Goal: Task Accomplishment & Management: Complete application form

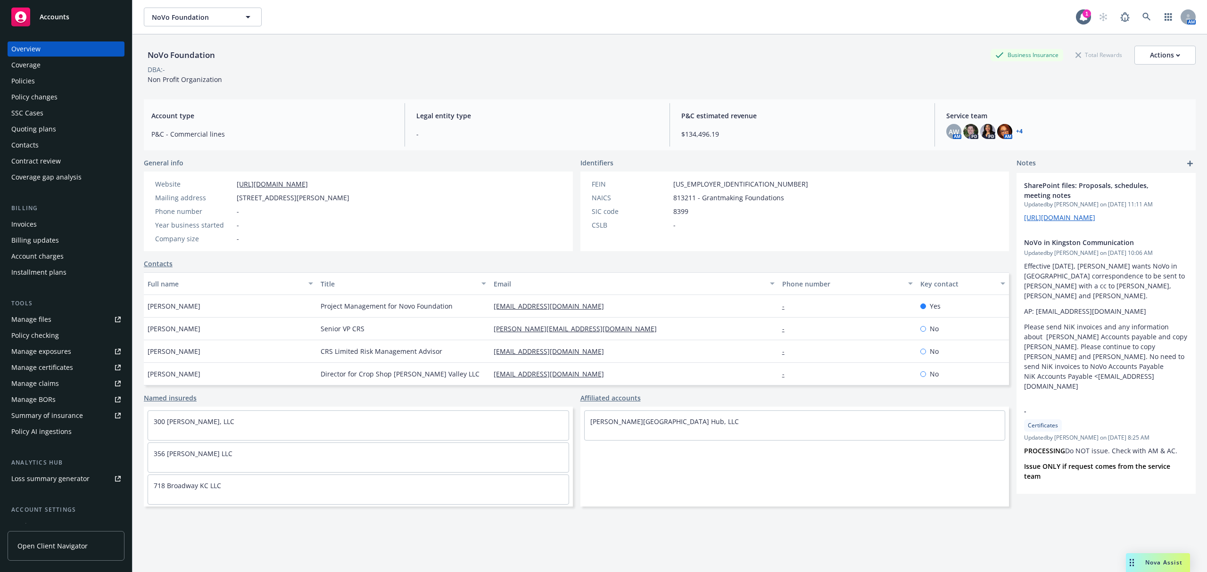
click at [62, 19] on span "Accounts" at bounding box center [55, 17] width 30 height 8
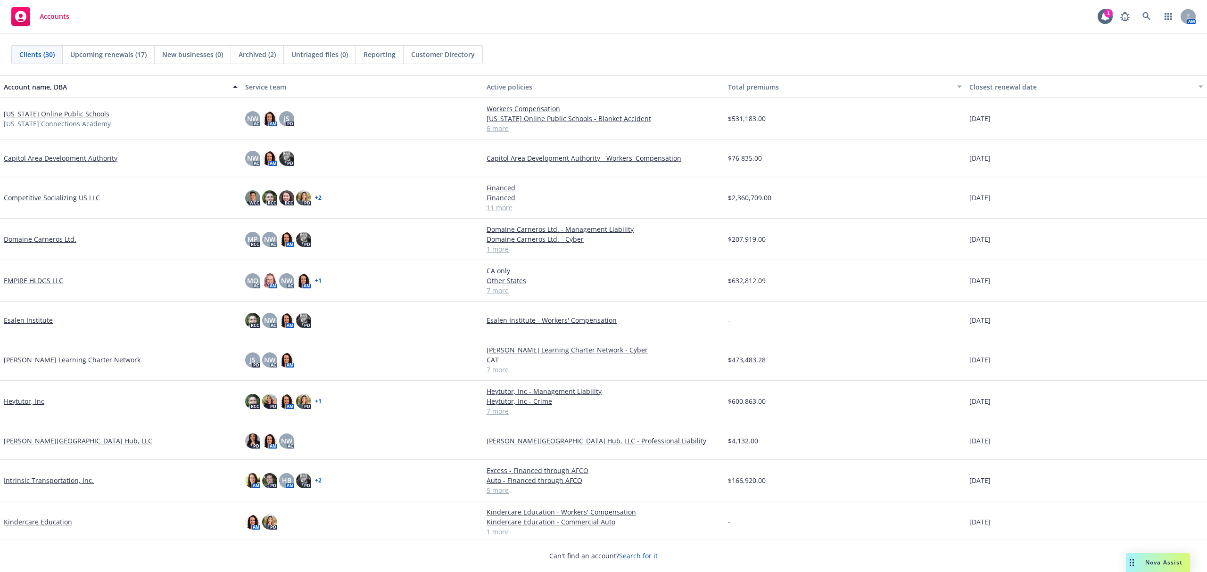
click at [19, 401] on link "Heytutor, Inc" at bounding box center [24, 401] width 41 height 10
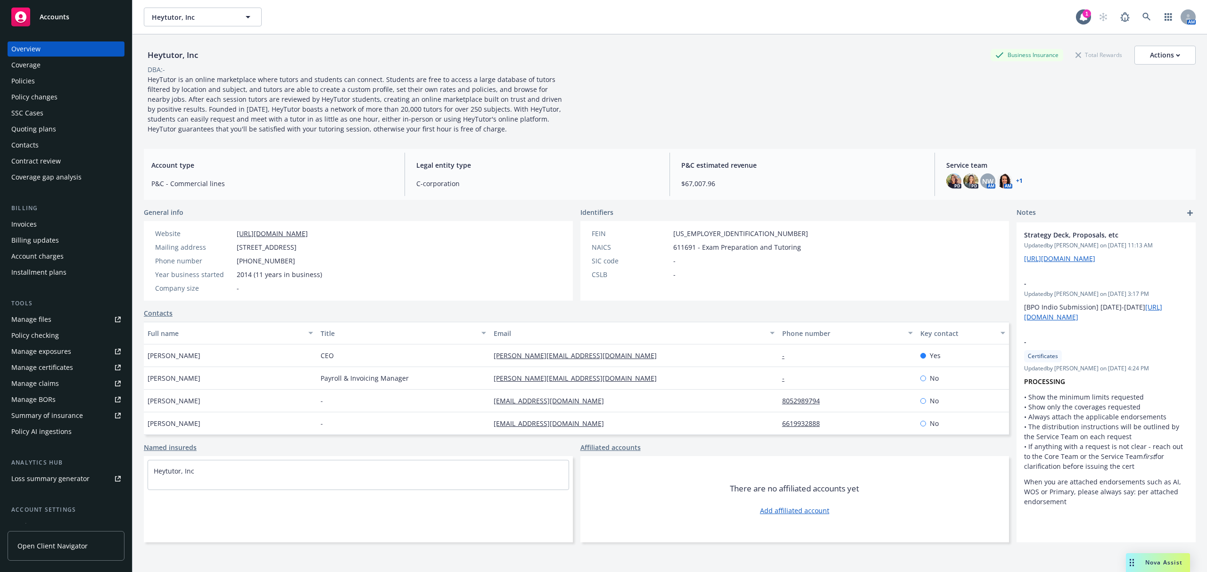
click at [21, 124] on div "Quoting plans" at bounding box center [33, 129] width 45 height 15
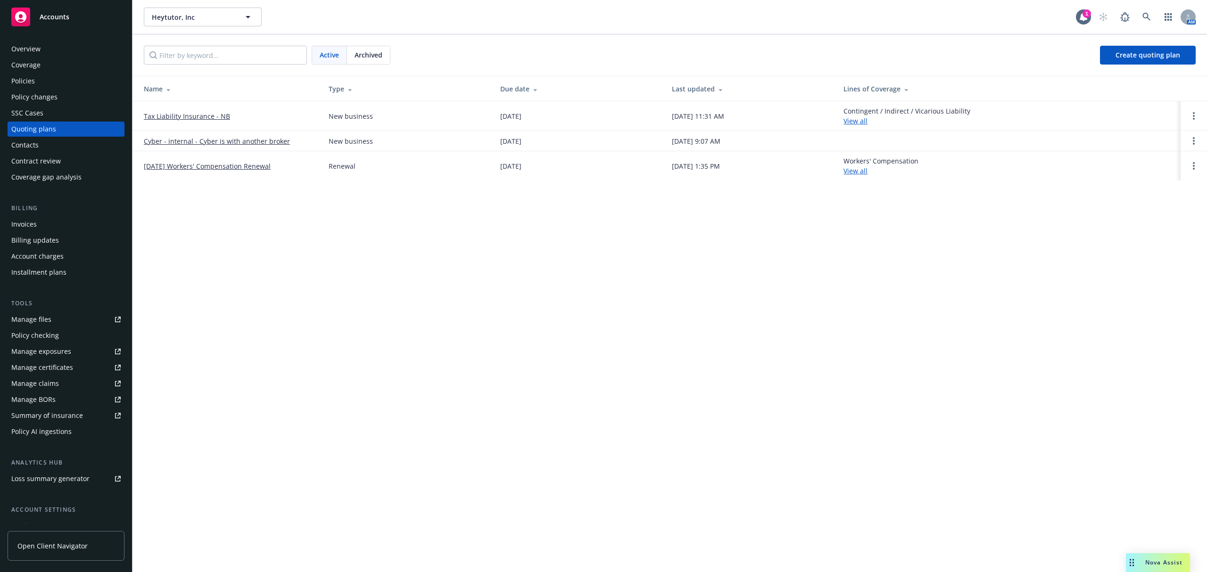
click at [178, 164] on link "[DATE] Workers' Compensation Renewal" at bounding box center [207, 166] width 127 height 10
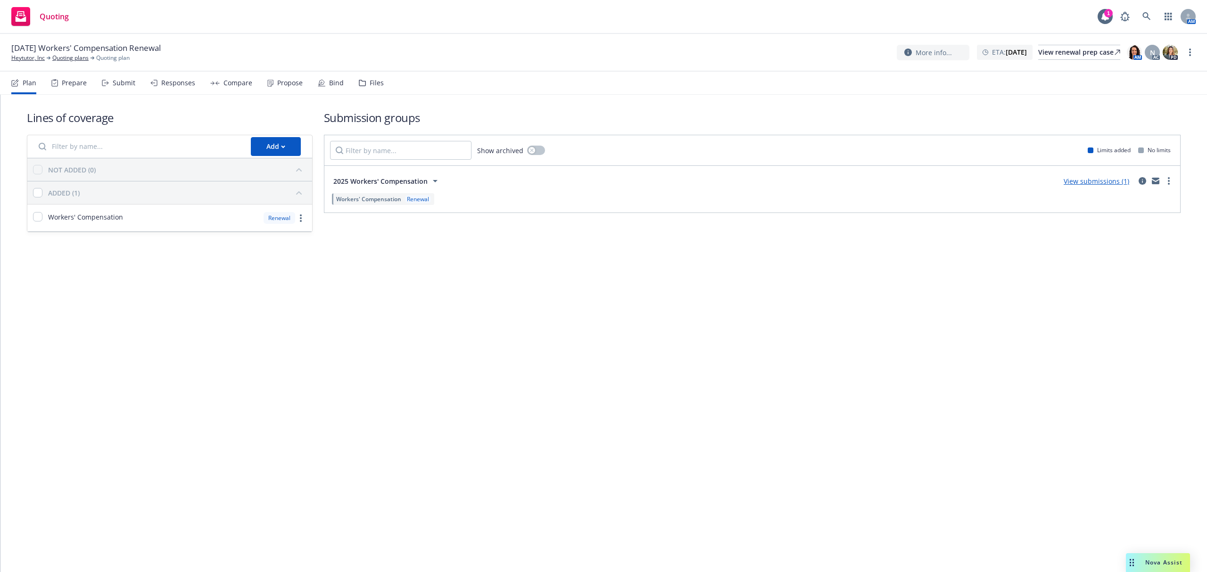
click at [109, 78] on div "Submit" at bounding box center [118, 83] width 33 height 23
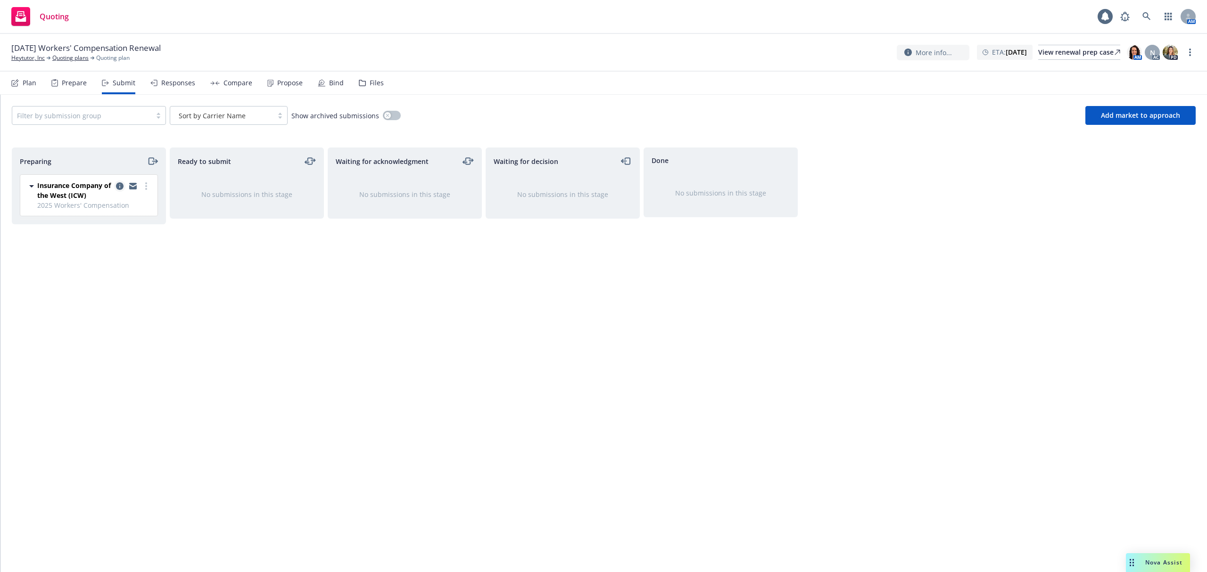
click at [120, 186] on icon "copy logging email" at bounding box center [120, 186] width 8 height 8
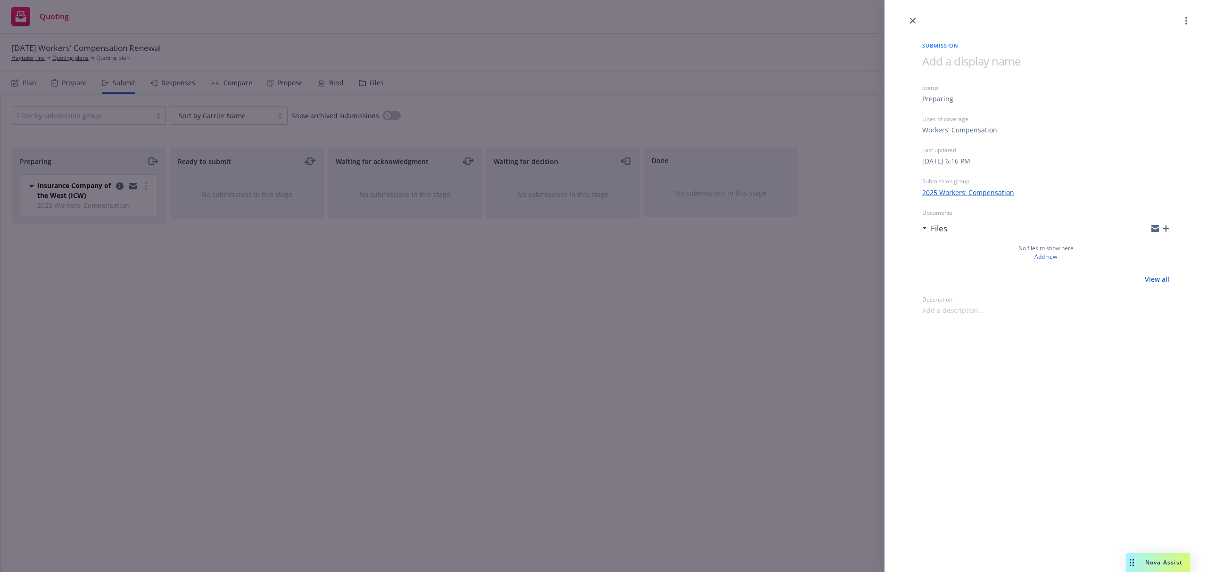
click at [1166, 230] on icon "button" at bounding box center [1166, 228] width 7 height 7
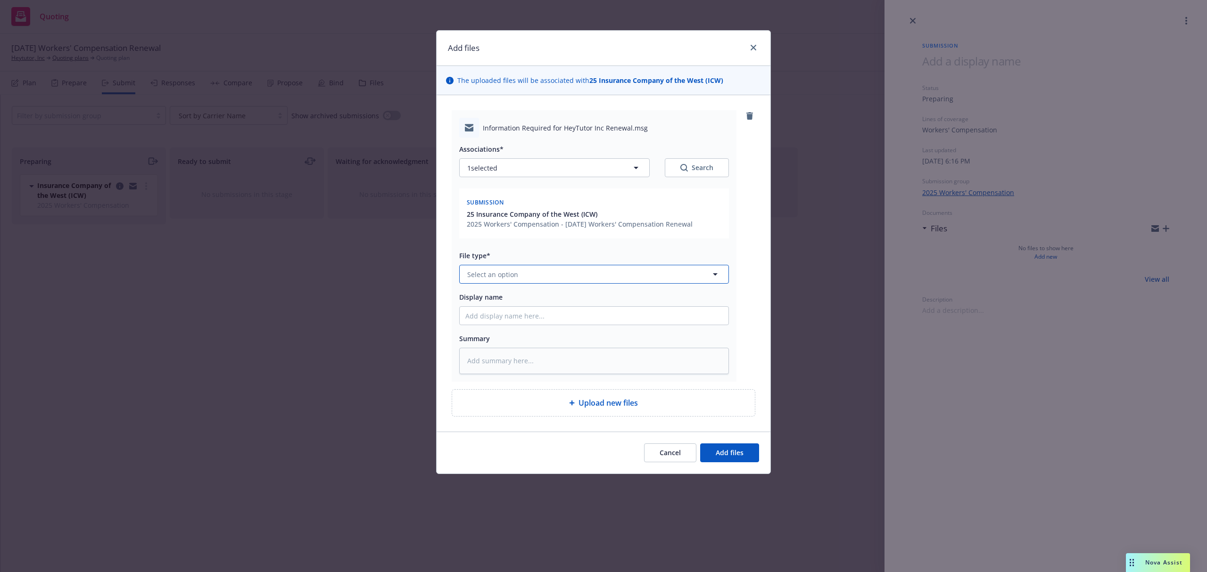
click at [509, 281] on button "Select an option" at bounding box center [594, 274] width 270 height 19
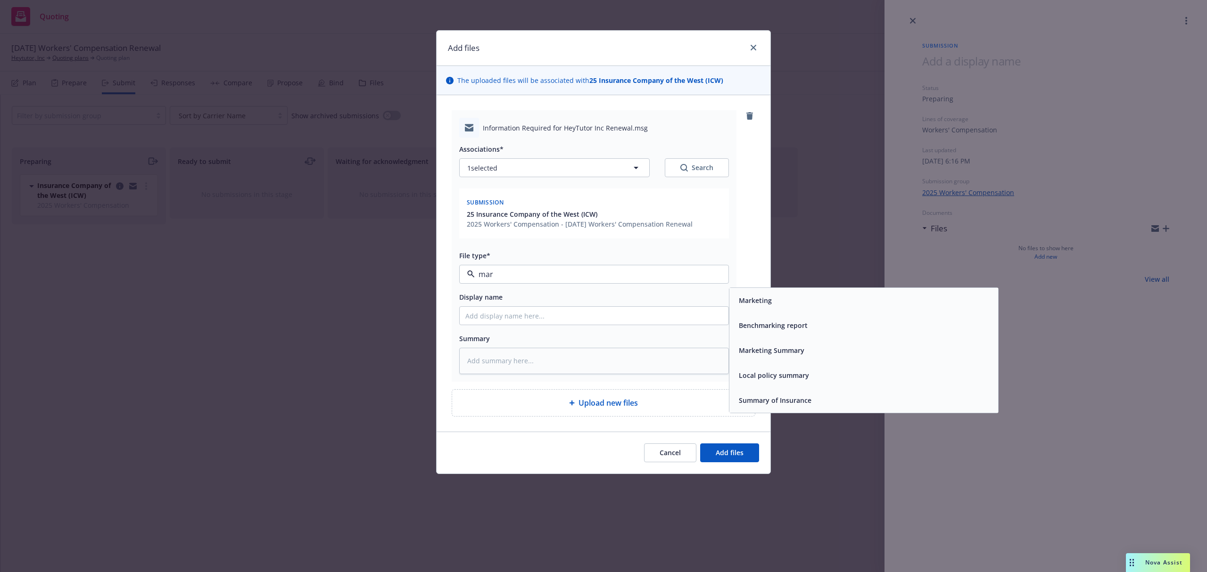
type input "mark"
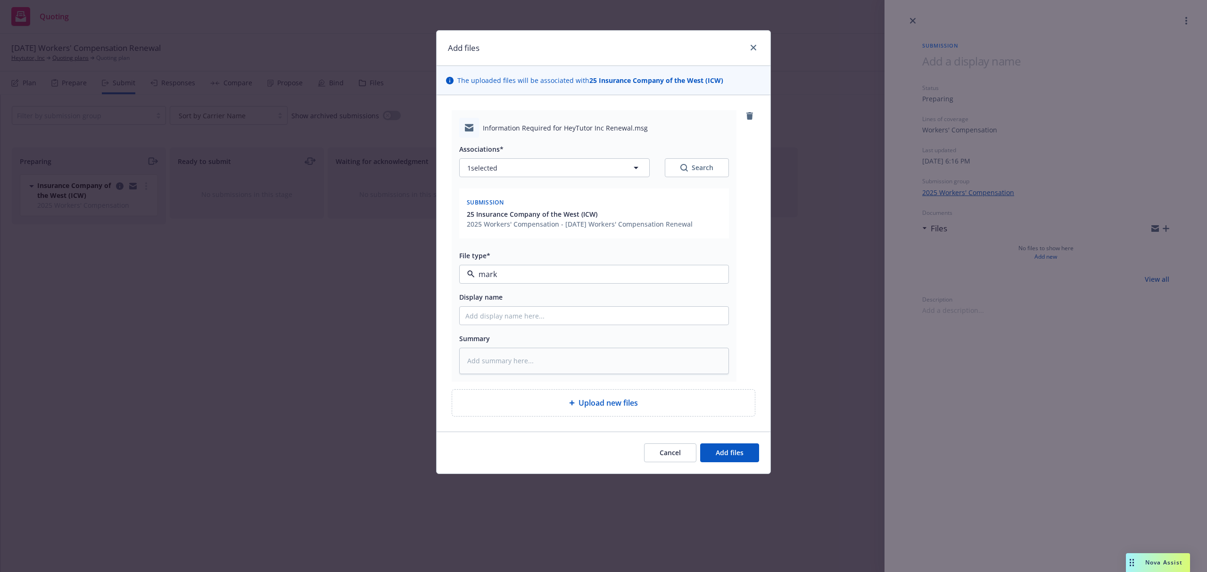
type textarea "x"
type input "2"
type textarea "x"
type input "25"
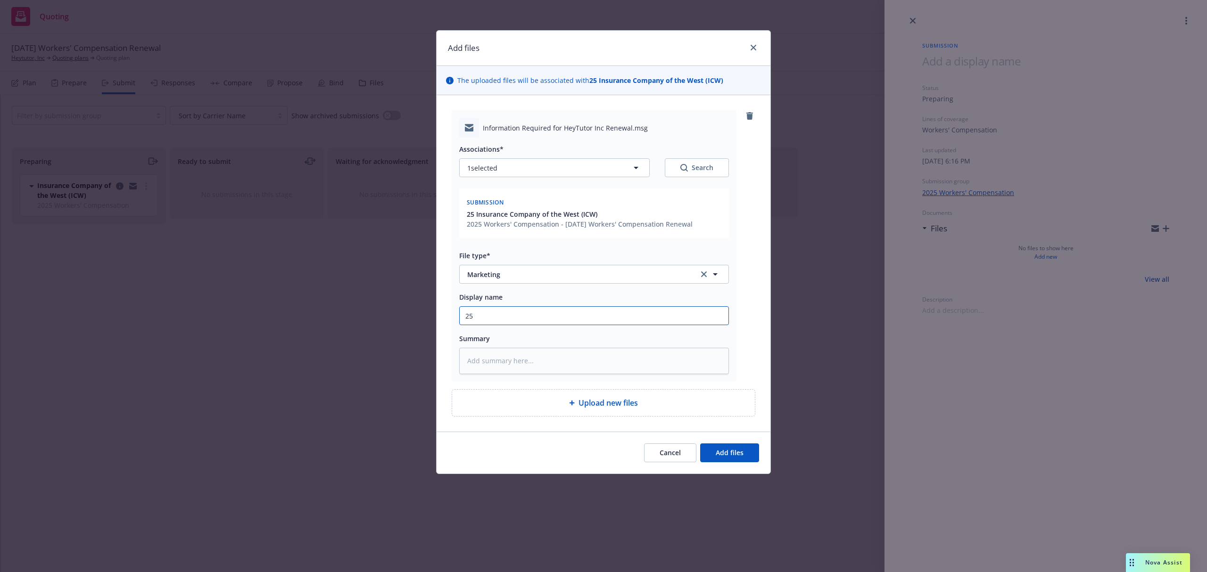
type textarea "x"
type input "25-"
type textarea "x"
type input "25-2"
type textarea "x"
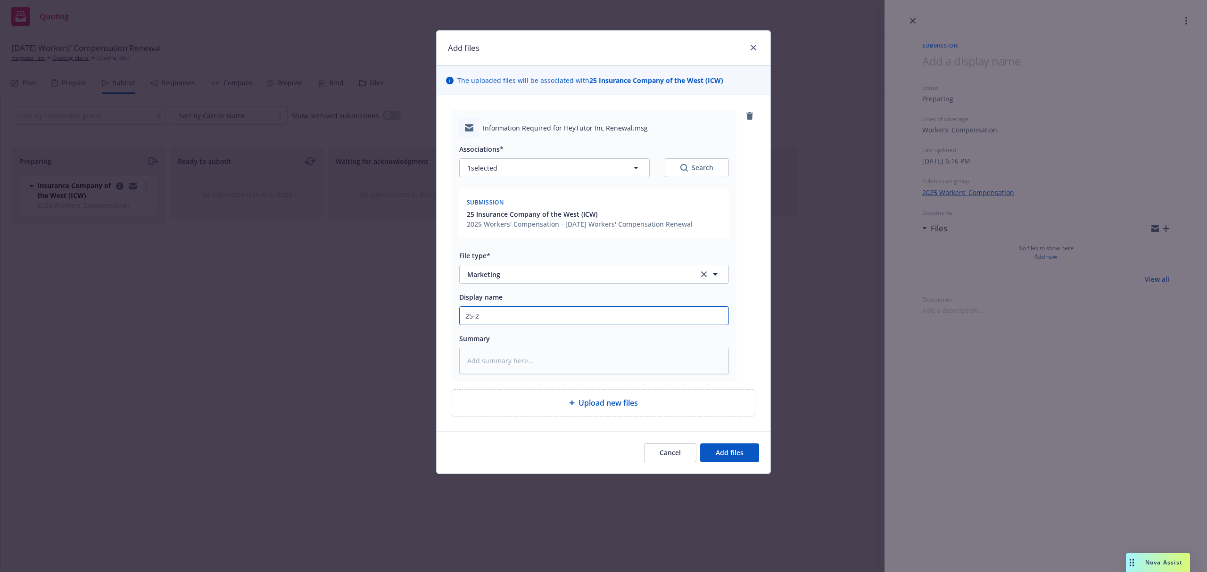
type input "25-26"
type textarea "x"
type input "25-26"
type textarea "x"
type input "25-26 W"
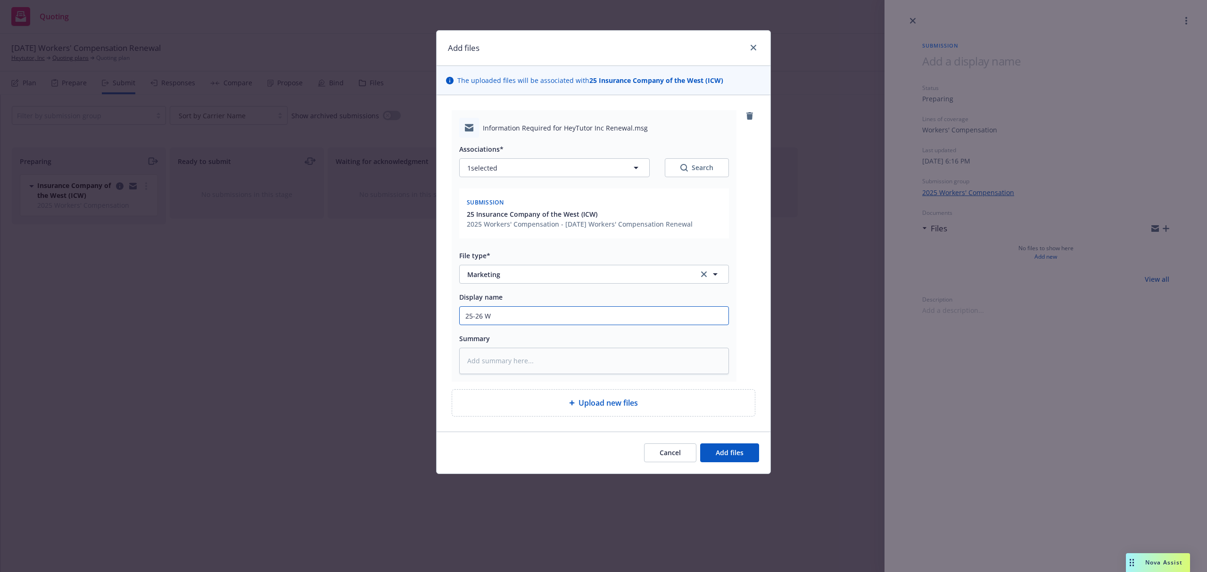
type textarea "x"
type input "25-26 WC"
type textarea "x"
type input "25-26 WC"
type textarea "x"
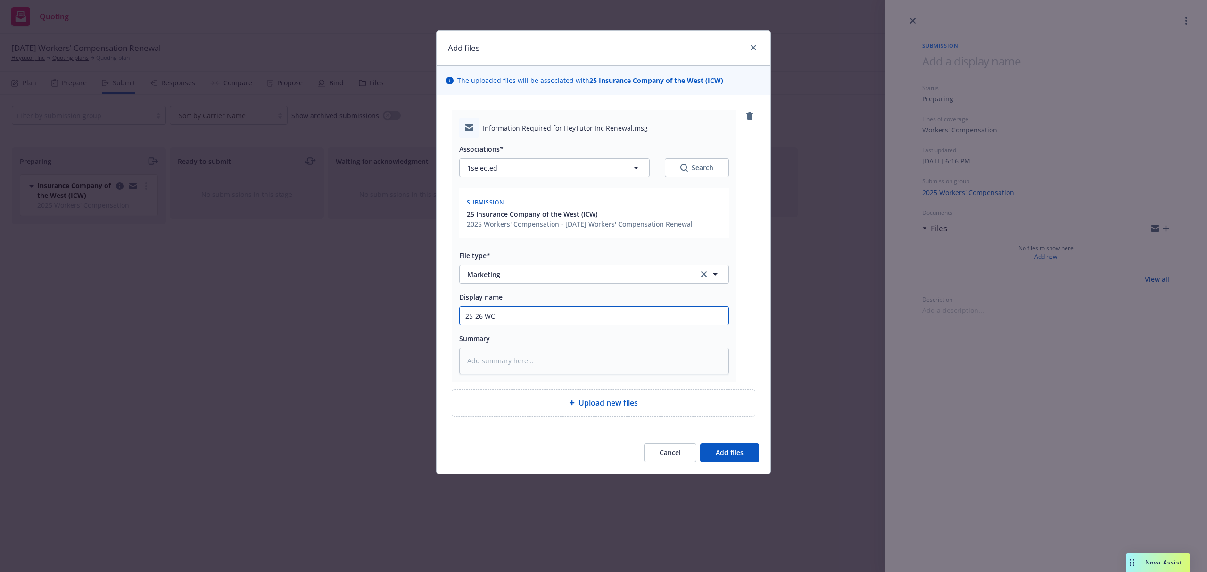
type input "25-26 WC E"
type textarea "x"
type input "25-26 WC EM"
type textarea "x"
type input "25-26 WC EMF"
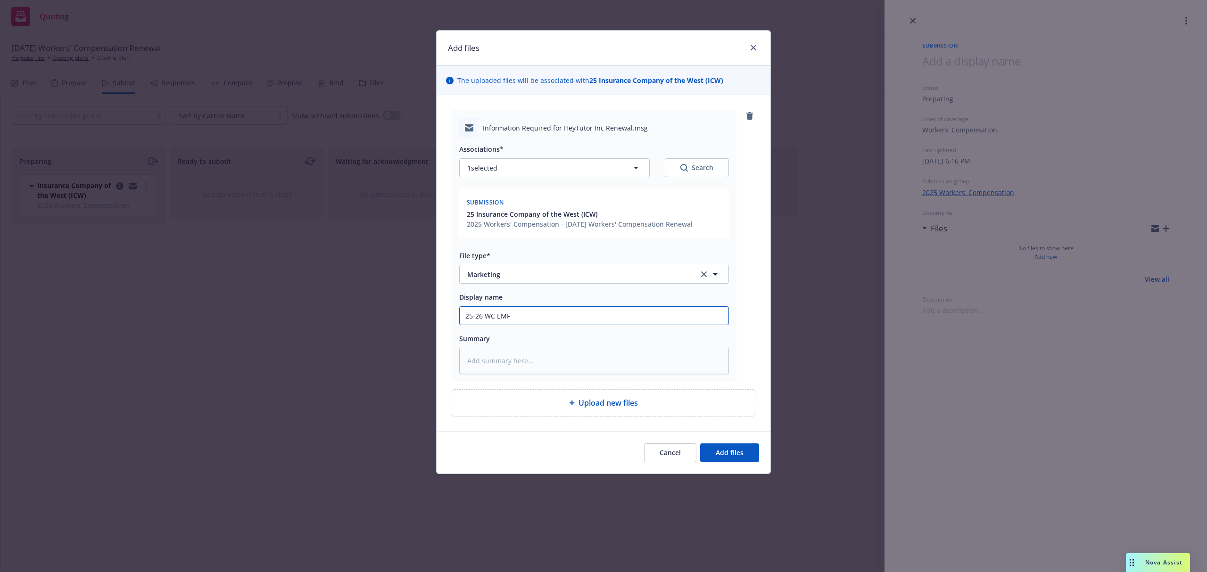
type textarea "x"
type input "25-26 WC EMFC"
type textarea "x"
type input "25-26 WC EMFC"
type textarea "x"
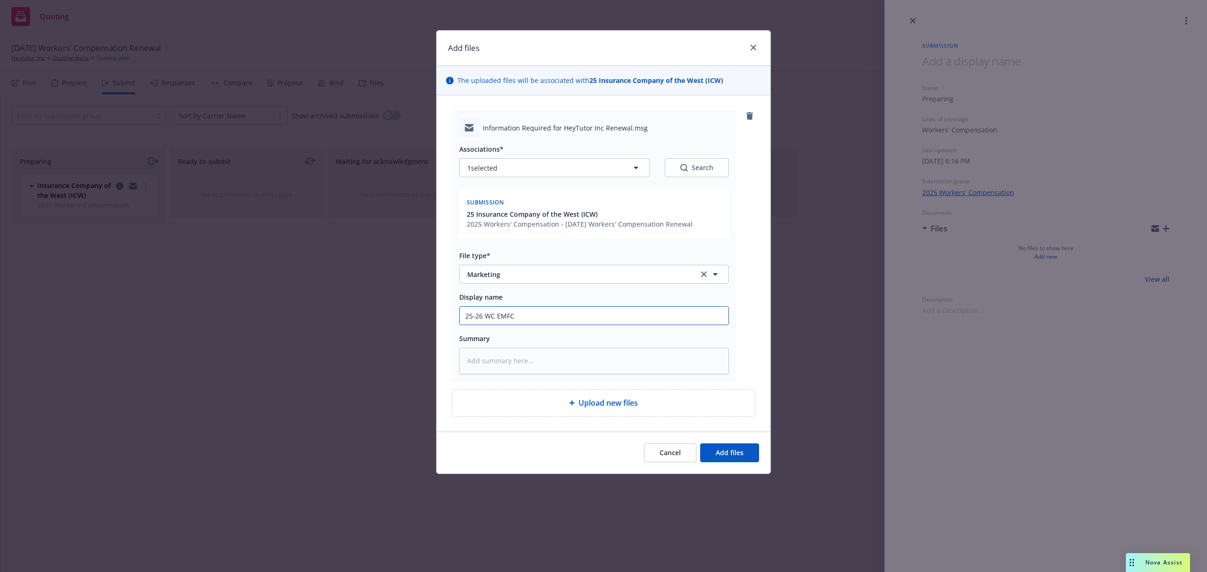
type input "25-26 WC EMFC L"
type textarea "x"
type input "25-26 WC EMFC La"
type textarea "x"
type input "25-26 WC EMFC Lai"
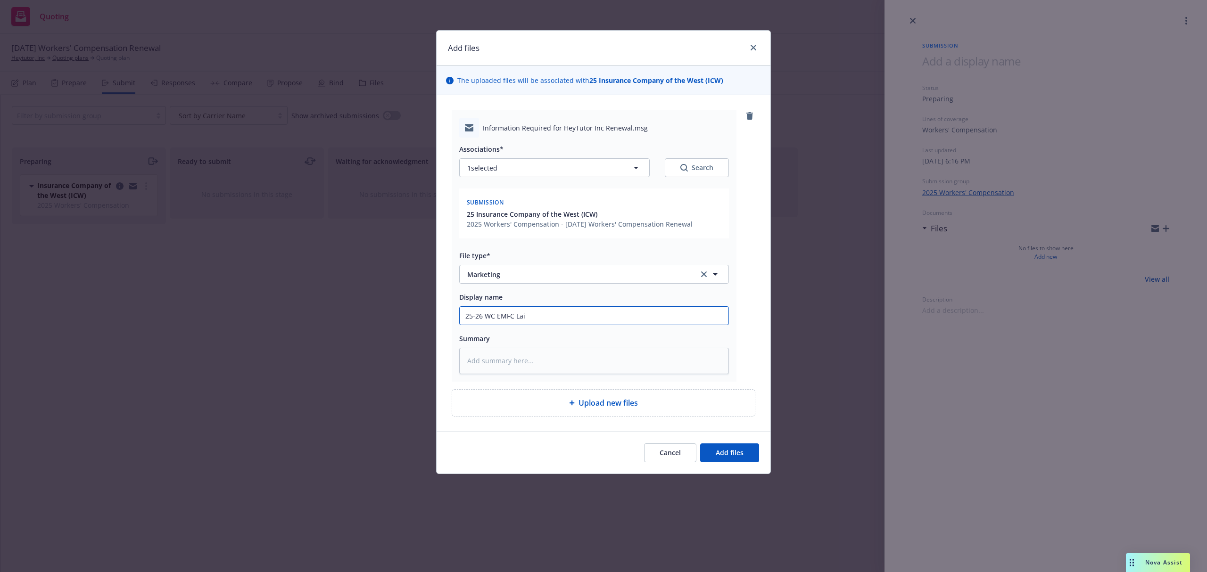
type textarea "x"
type input "25-26 WC EMFC Lai@"
type textarea "x"
type input "25-26 WC EMFC Lai@I"
type textarea "x"
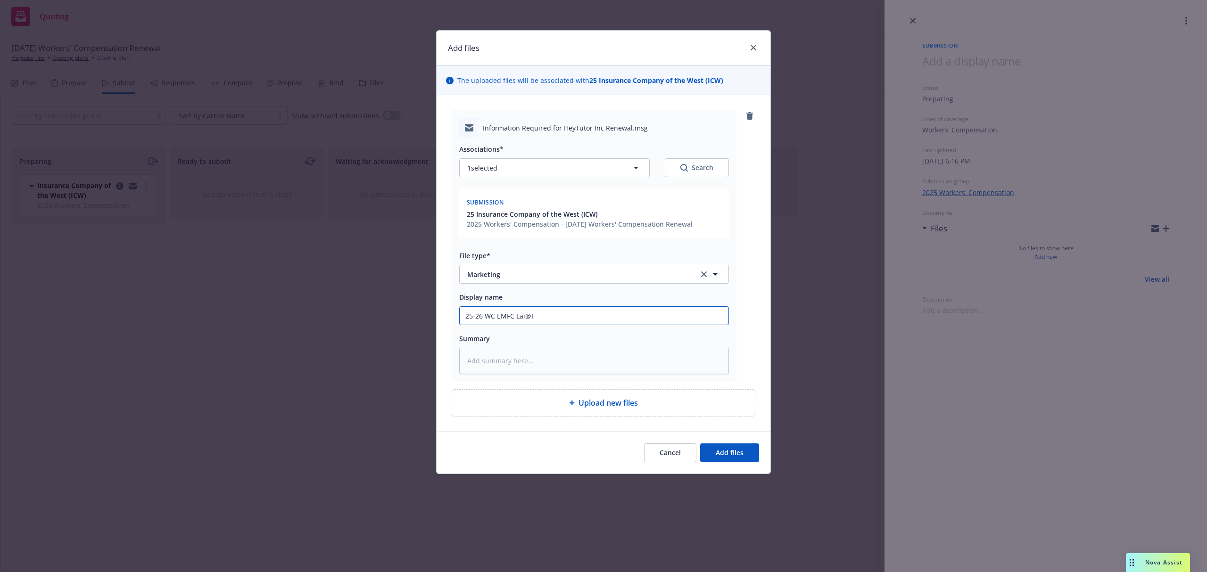
type input "25-26 WC EMFC Lai@IC"
type textarea "x"
type input "25-26 WC EMFC Lai@ICW"
type textarea "x"
type input "25-26 WC EMFC Lai@ICW"
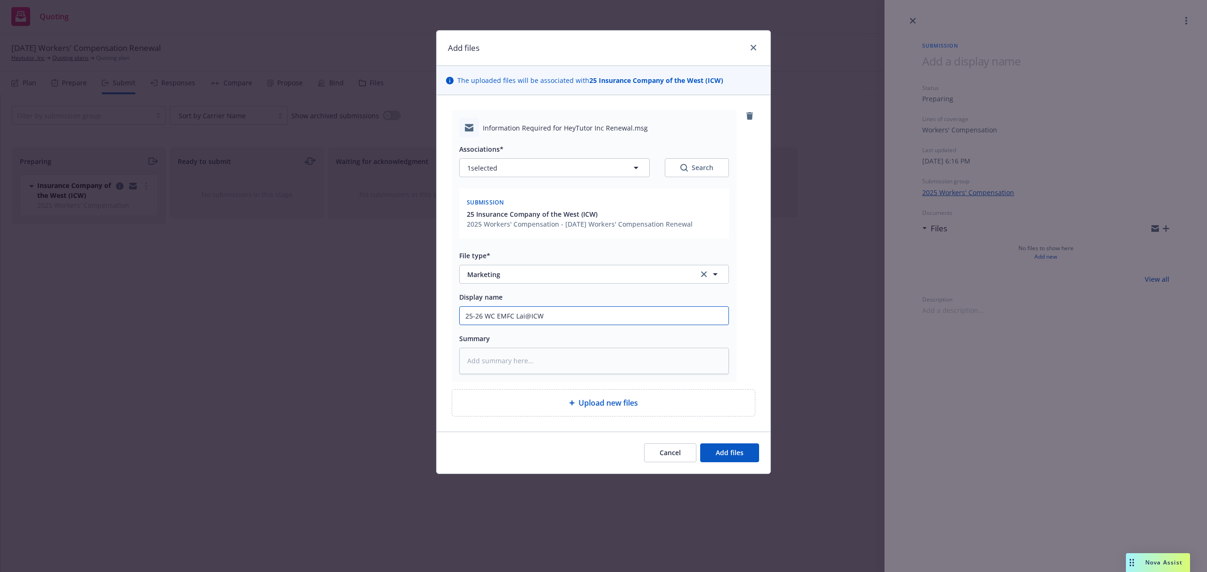
type textarea "x"
type input "25-26 WC EMFC Lai@ICW R"
type textarea "x"
type input "25-26 WC EMFC Lai@ICW Re"
type textarea "x"
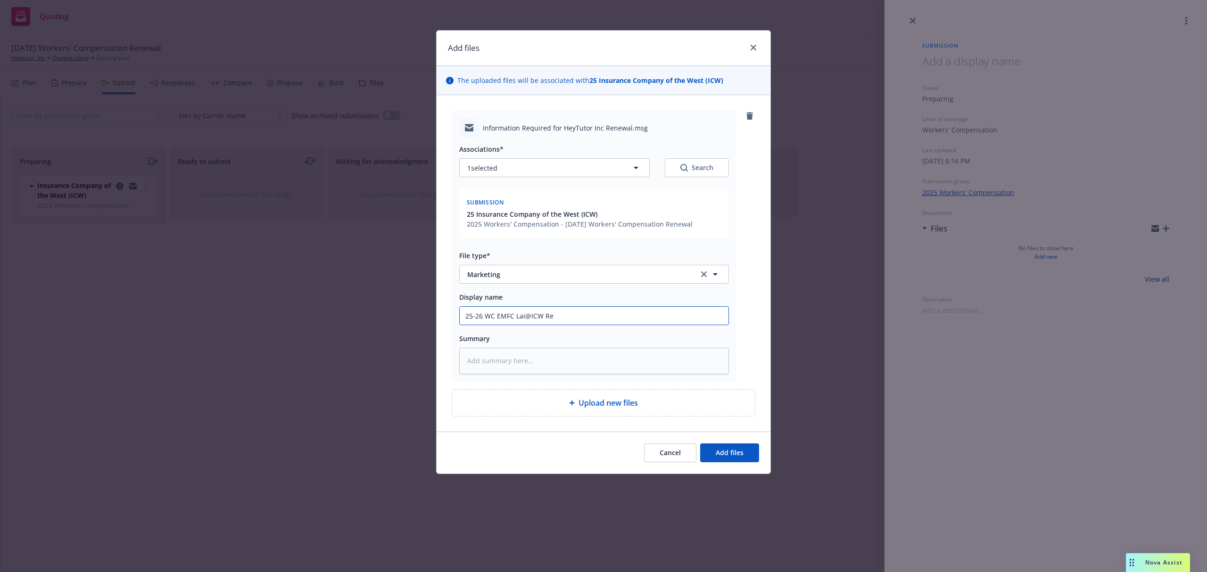
type input "25-26 WC EMFC Lai@ICW Req"
type textarea "x"
type input "25-26 WC EMFC Lai@ICW Requ"
type textarea "x"
type input "25-26 WC EMFC Lai@ICW Reque"
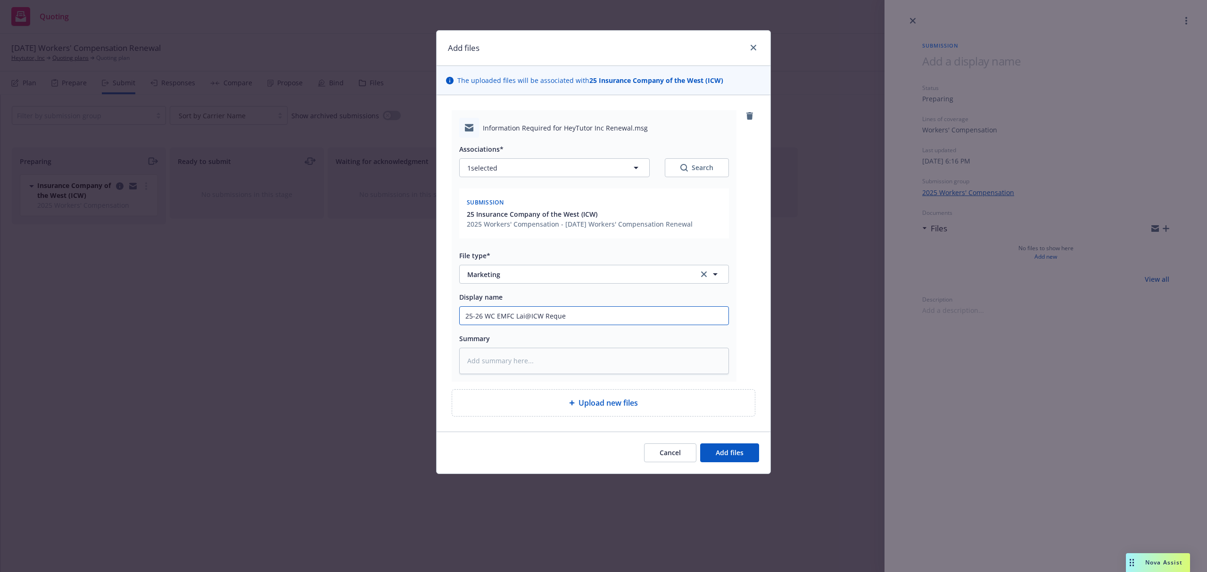
type textarea "x"
type input "25-26 WC EMFC Lai@ICW Reques"
type textarea "x"
type input "25-26 WC EMFC Lai@ICW Request"
type textarea "x"
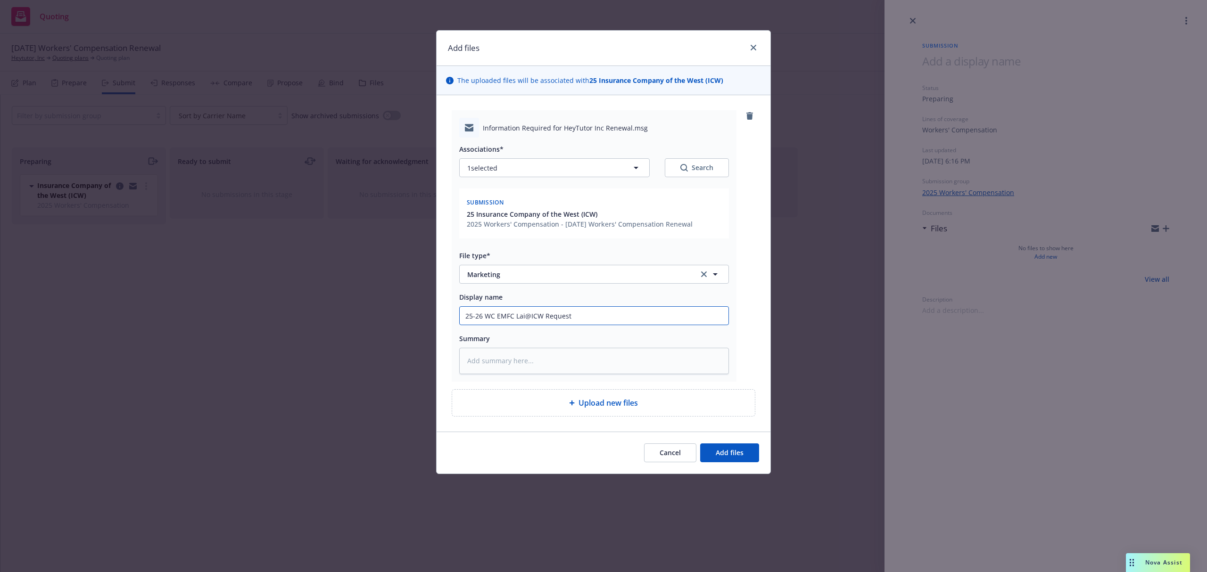
type input "25-26 WC EMFC Lai@ICW Request"
type textarea "x"
type input "25-26 WC EMFC Lai@ICW Request f"
type textarea "x"
type input "25-26 WC EMFC Lai@ICW Request fo"
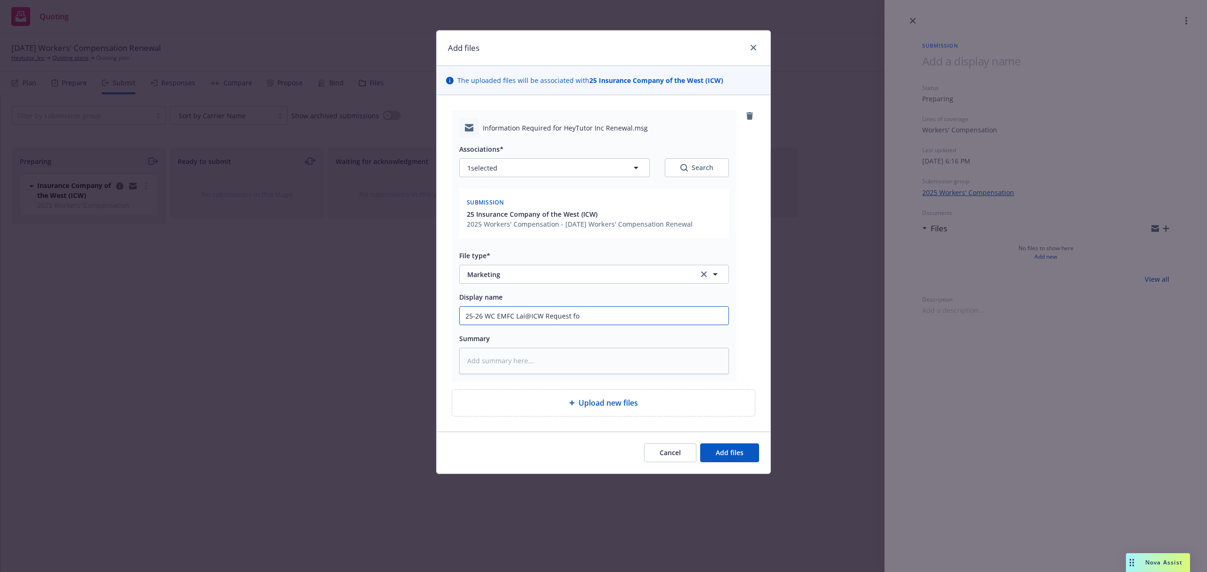
type textarea "x"
type input "25-26 WC EMFC Lai@ICW Request for"
type textarea "x"
type input "25-26 WC EMFC Lai@ICW Request for"
type textarea "x"
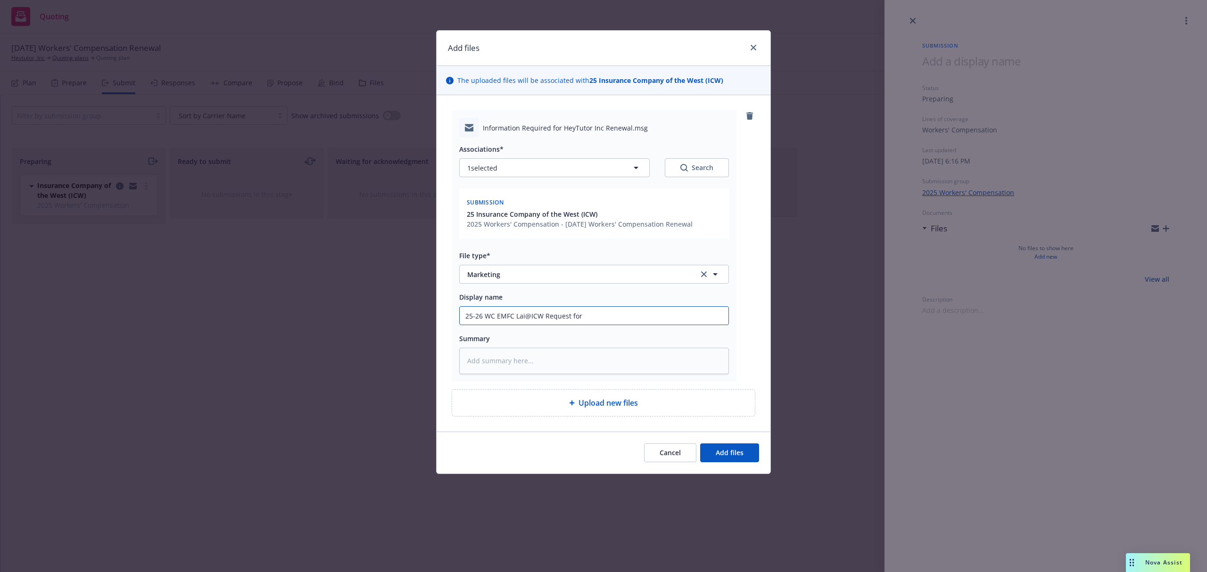
type input "25-26 WC EMFC Lai@ICW Request for p"
type textarea "x"
type input "25-26 WC EMFC Lai@ICW Request for pr"
type textarea "x"
type input "25-26 WC EMFC Lai@ICW Request for pri"
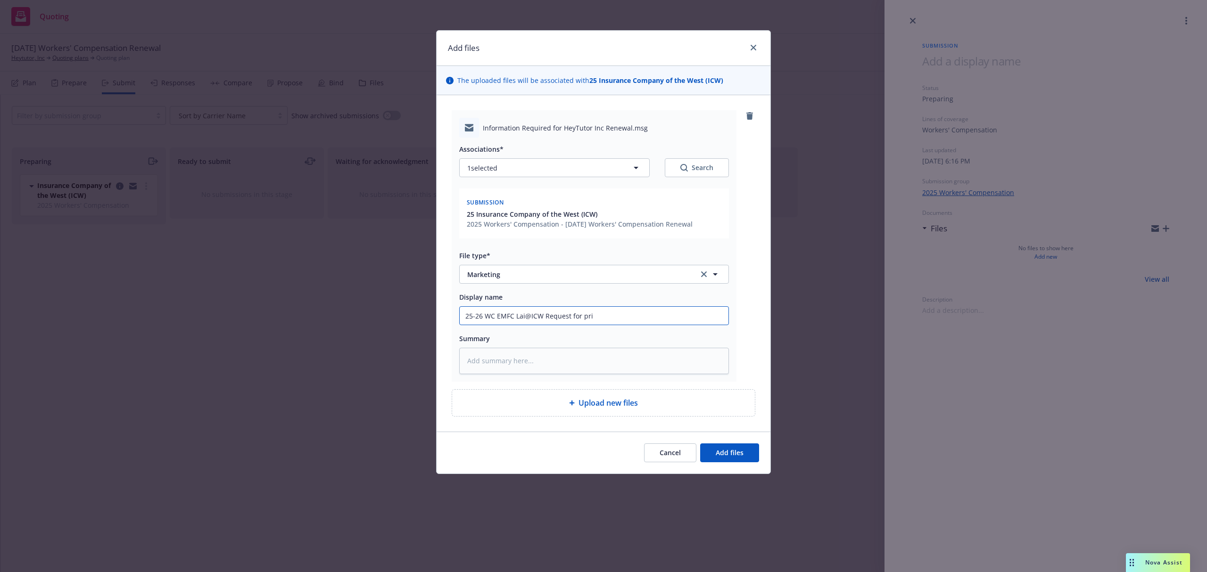
type textarea "x"
type input "25-26 WC EMFC Lai@ICW Request for prio"
type textarea "x"
type input "25-26 WC EMFC Lai@ICW Request for prior"
type textarea "x"
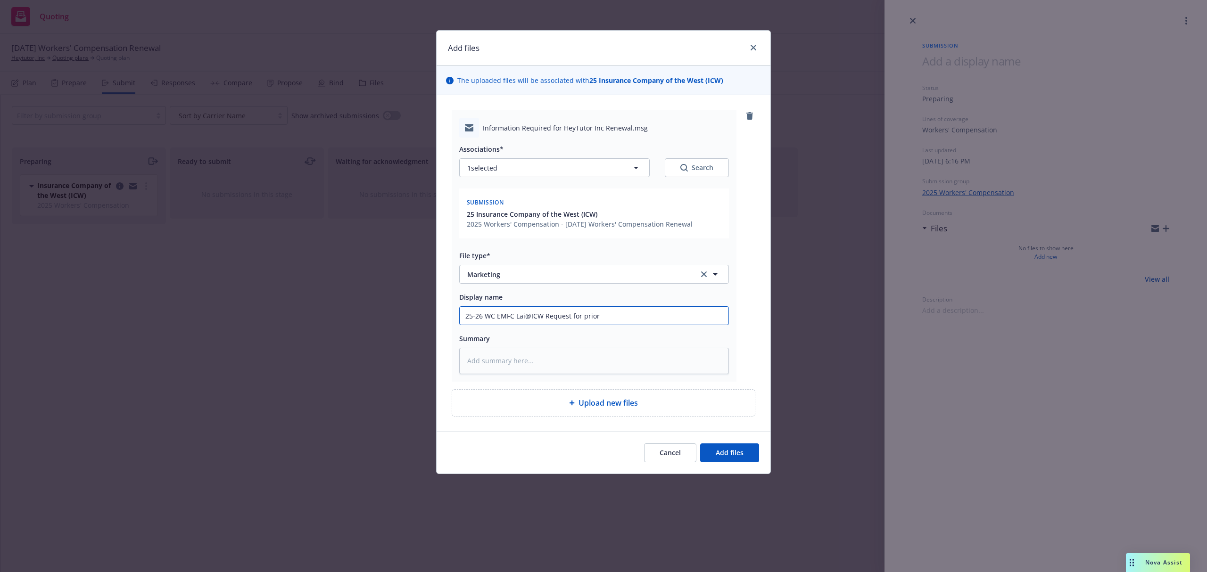
type input "25-26 WC EMFC Lai@ICW Request for prior"
type textarea "x"
type input "25-26 WC EMFC Lai@ICW Request for prior l"
type textarea "x"
type input "25-26 WC EMFC Lai@ICW Request for prior lo"
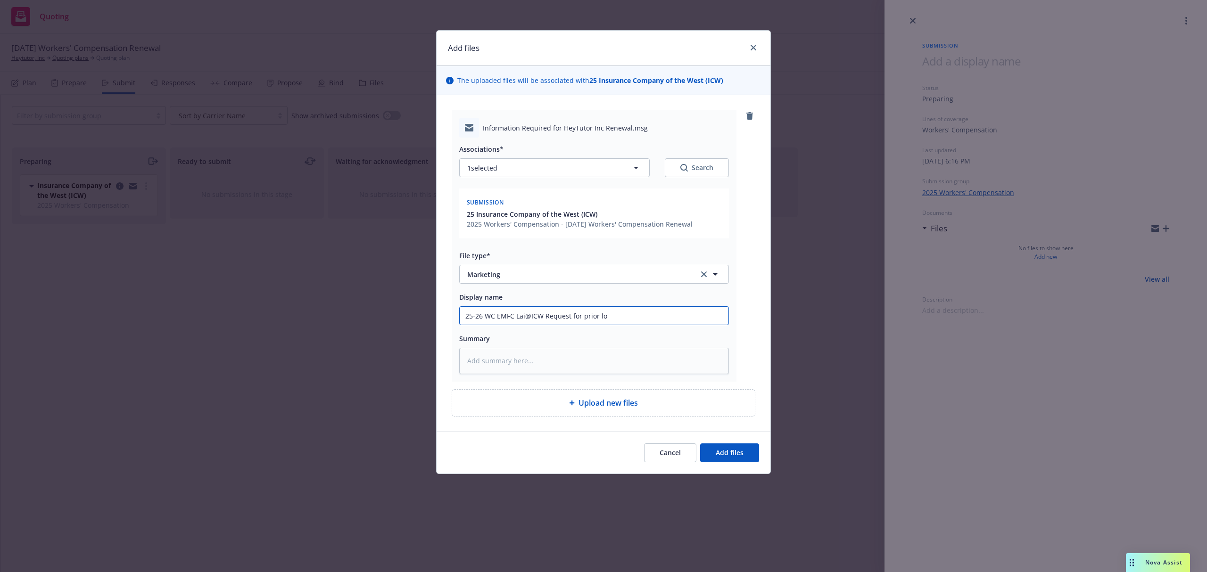
type textarea "x"
type input "25-26 WC EMFC Lai@ICW Request for prior los"
type textarea "x"
type input "25-26 WC EMFC Lai@ICW Request for prior loss"
type textarea "x"
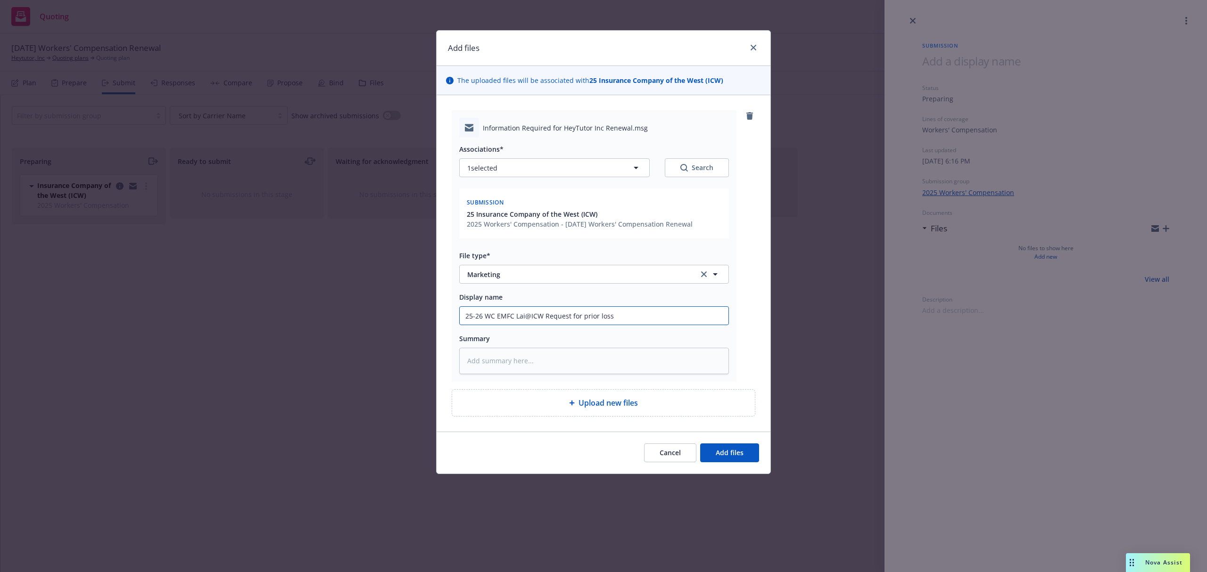
type input "25-26 WC EMFC Lai@ICW Request for prior loss"
type textarea "x"
type input "25-26 WC EMFC Lai@ICW Request for prior loss r"
type textarea "x"
type input "25-26 WC EMFC Lai@ICW Request for prior loss ru"
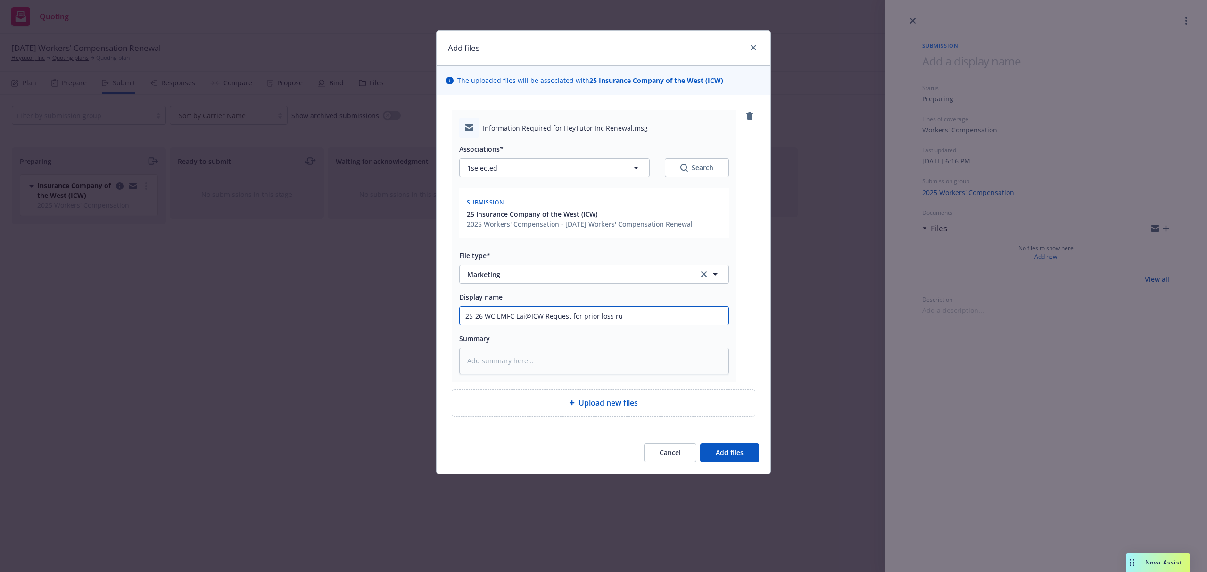
type textarea "x"
type input "25-26 WC EMFC Lai@ICW Request for prior loss run"
type textarea "x"
type input "25-26 WC EMFC Lai@ICW Request for prior loss runs"
paste textarea "Dear [PERSON_NAME], To facilitate the underwriting of the renewal submission fo…"
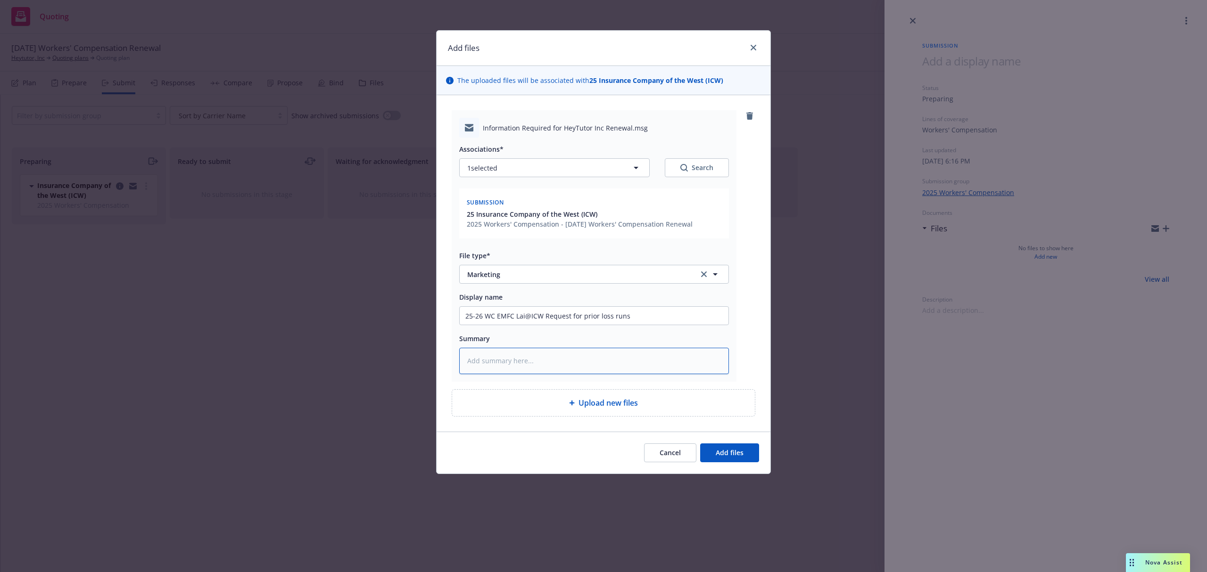
type textarea "x"
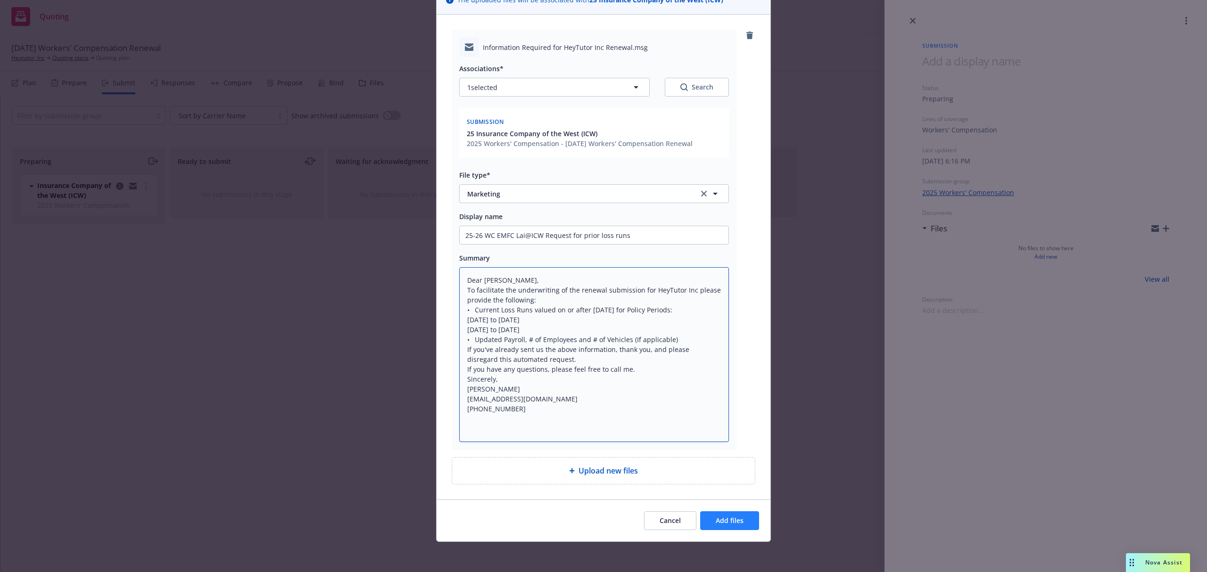
type textarea "Dear [PERSON_NAME], To facilitate the underwriting of the renewal submission fo…"
click at [721, 521] on span "Add files" at bounding box center [730, 520] width 28 height 9
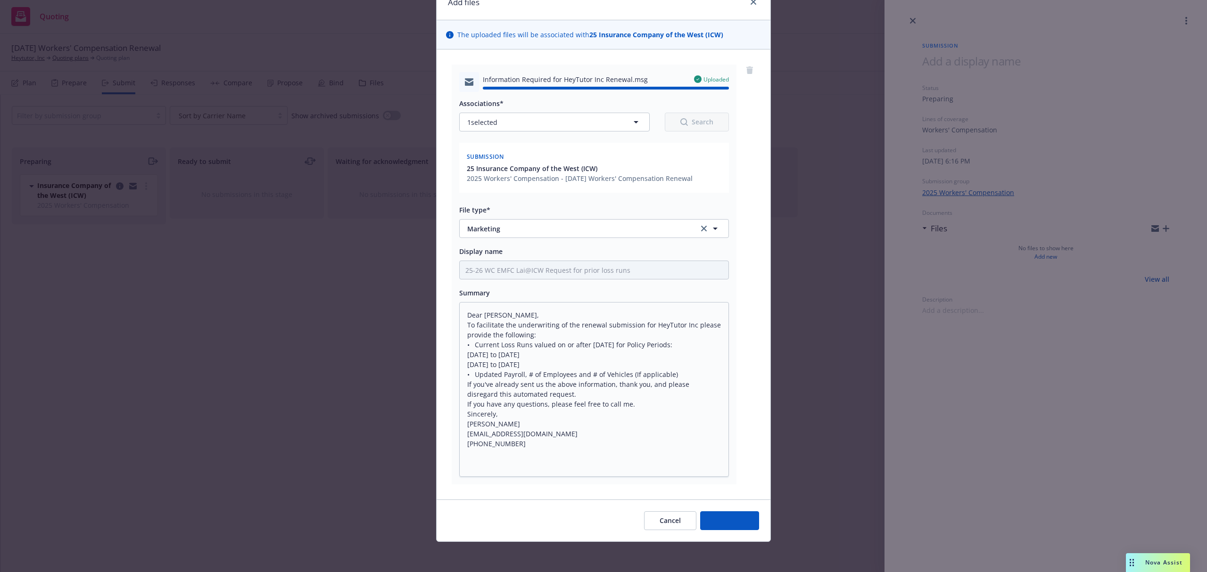
type textarea "x"
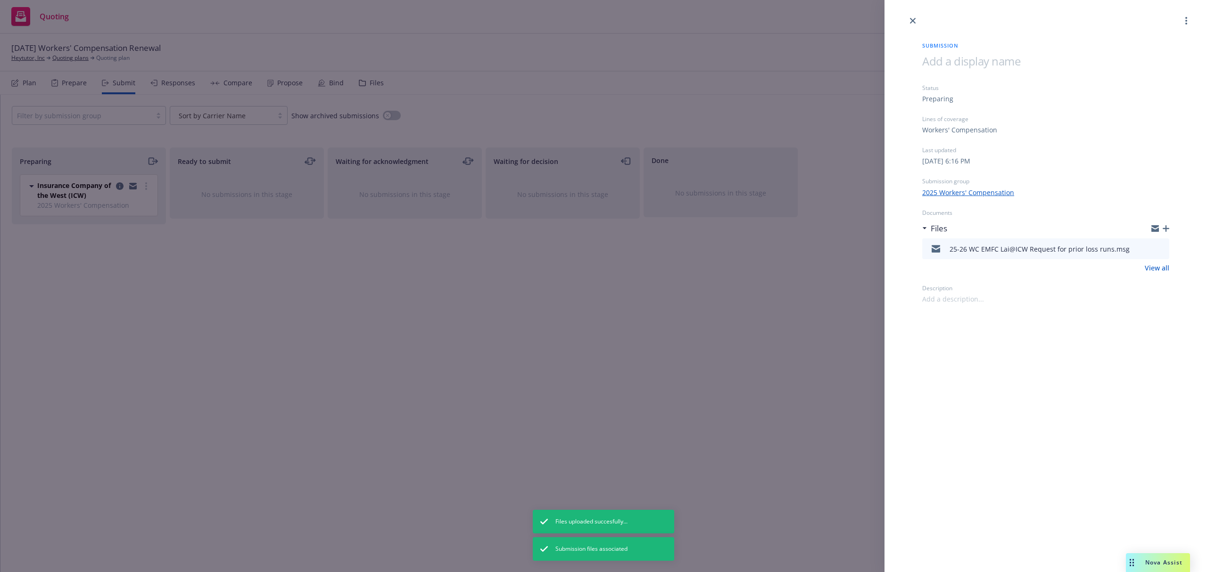
click at [27, 61] on div "Submission Status Preparing Lines of coverage Workers' Compensation Last update…" at bounding box center [603, 286] width 1207 height 572
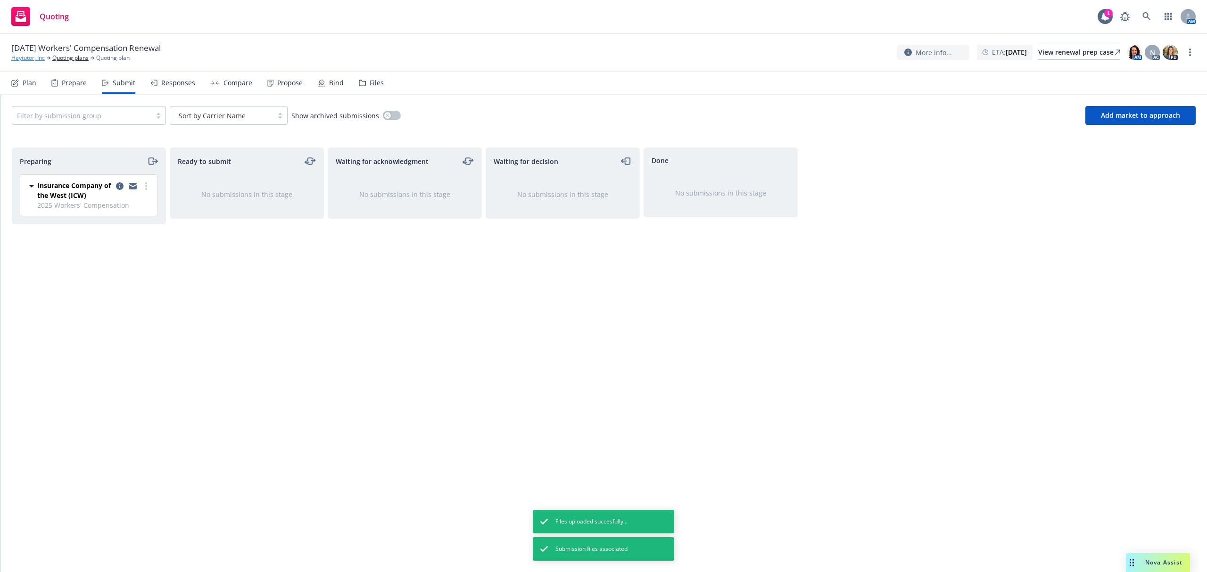
click at [25, 60] on link "Heytutor, Inc" at bounding box center [27, 58] width 33 height 8
